Goal: Task Accomplishment & Management: Complete application form

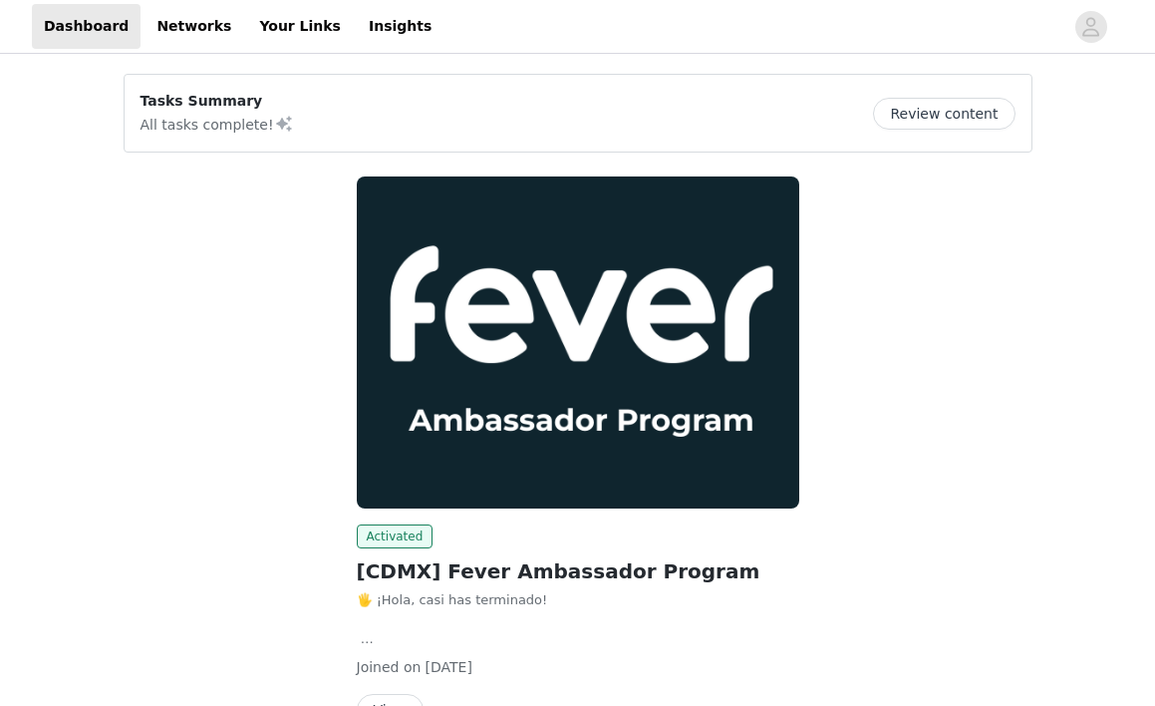
scroll to position [120, 0]
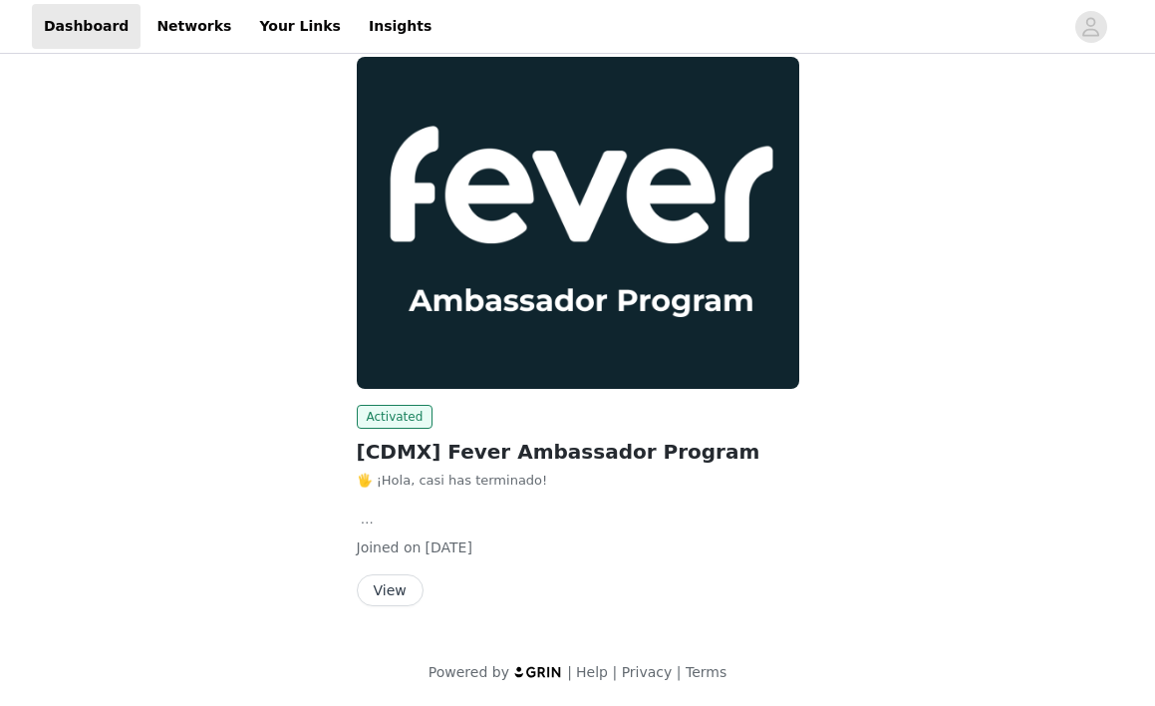
click at [787, 500] on div "🖐️ ¡Hola, casi has terminado! Completa los siguientes pasos y envía tu solicitu…" at bounding box center [578, 500] width 443 height 59
click at [399, 583] on button "View" at bounding box center [390, 590] width 67 height 32
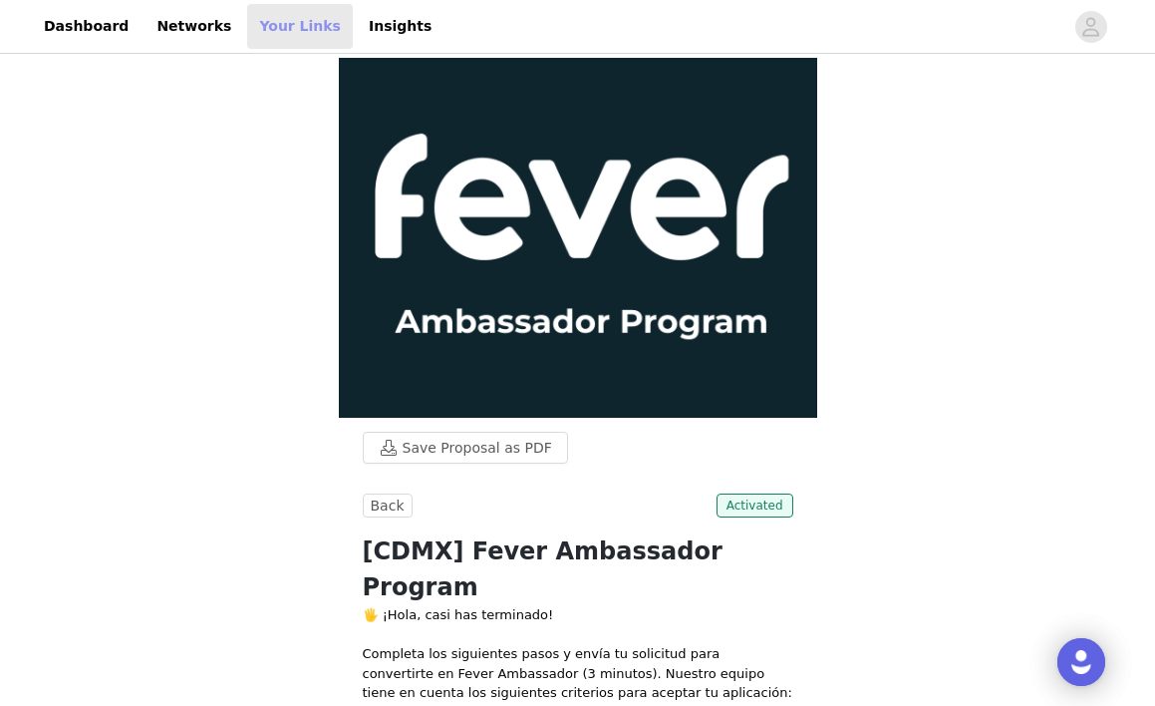
click at [303, 27] on link "Your Links" at bounding box center [300, 26] width 106 height 45
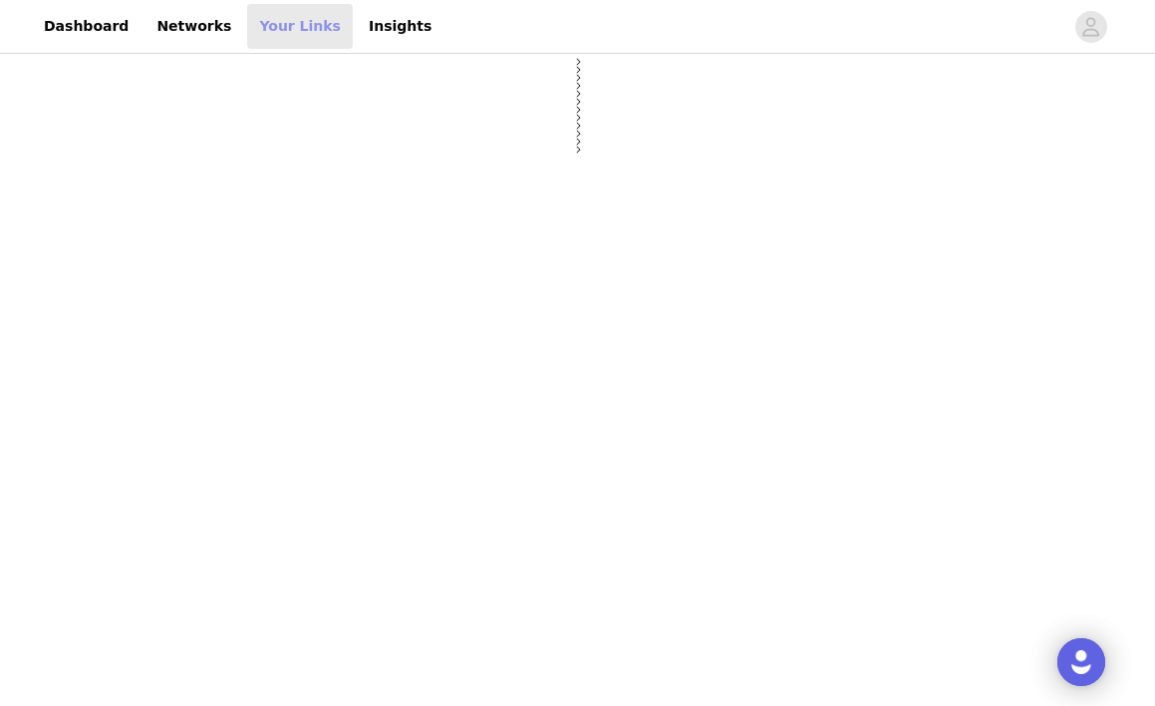
select select "12"
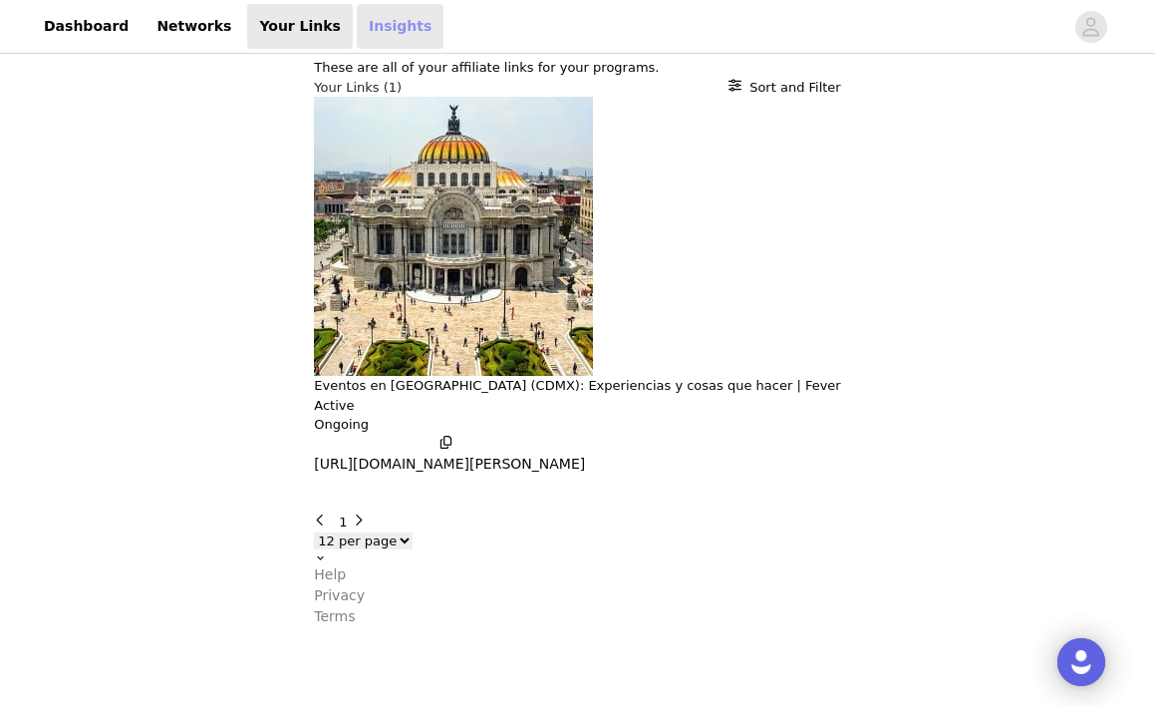
click at [363, 14] on link "Insights" at bounding box center [400, 26] width 87 height 45
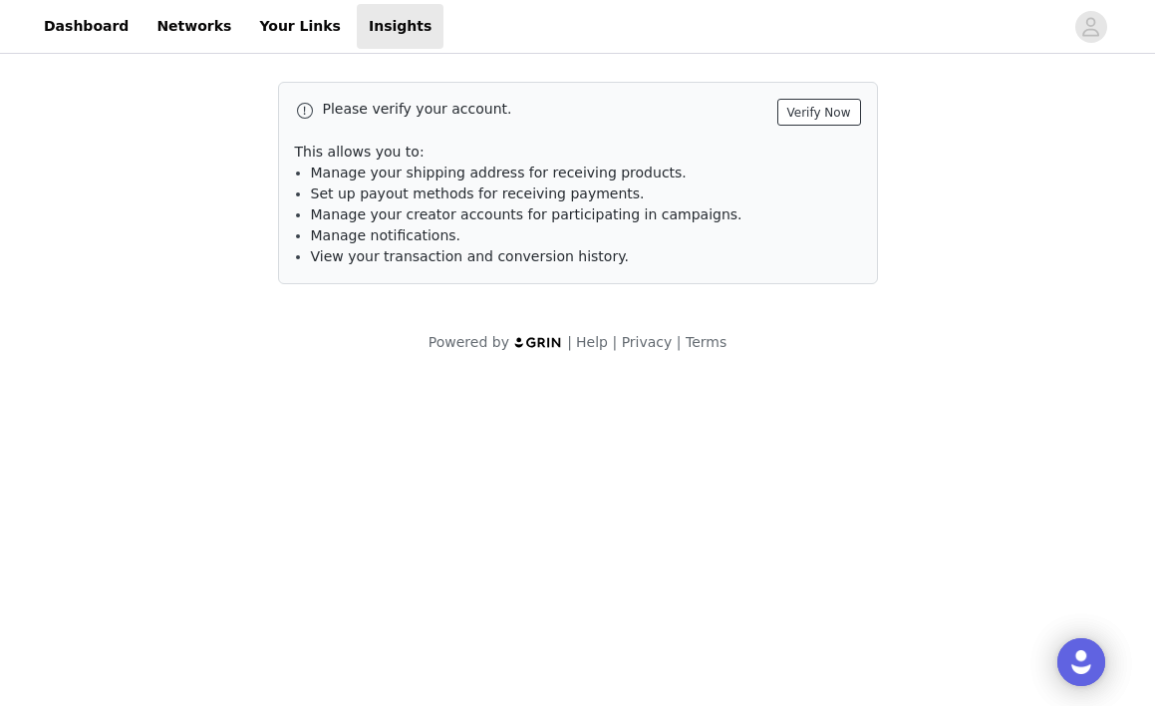
click at [840, 116] on button "Verify Now" at bounding box center [820, 112] width 84 height 27
